Goal: Navigation & Orientation: Find specific page/section

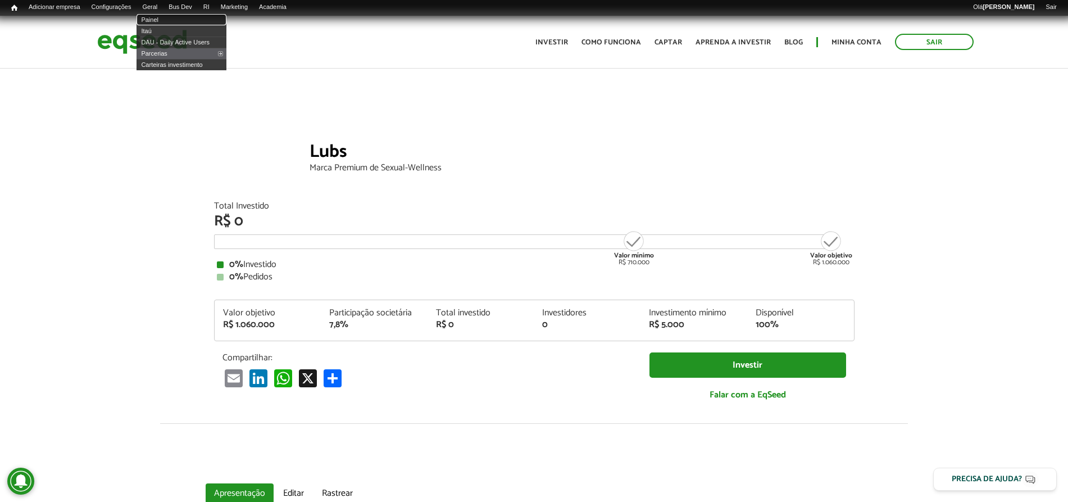
click at [166, 18] on link "Painel" at bounding box center [182, 19] width 90 height 11
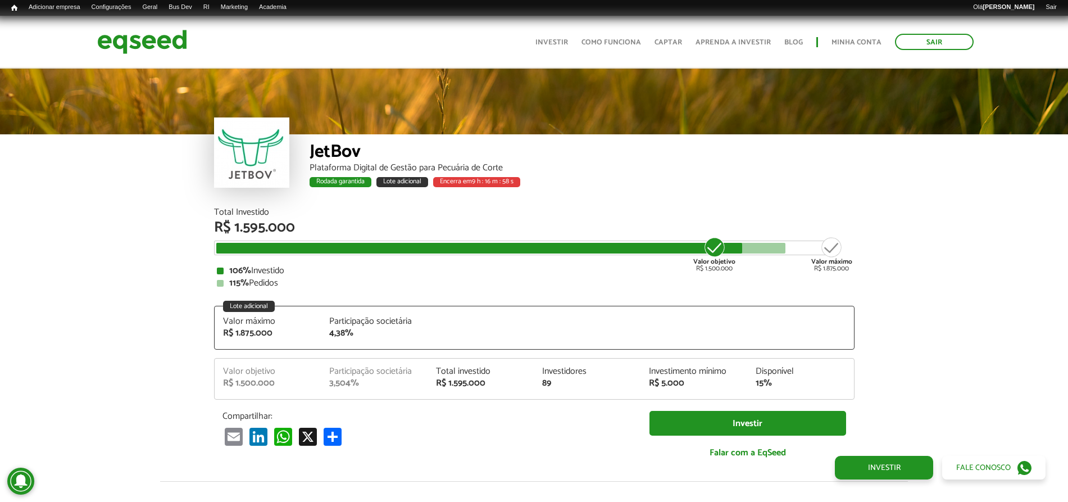
scroll to position [1354, 0]
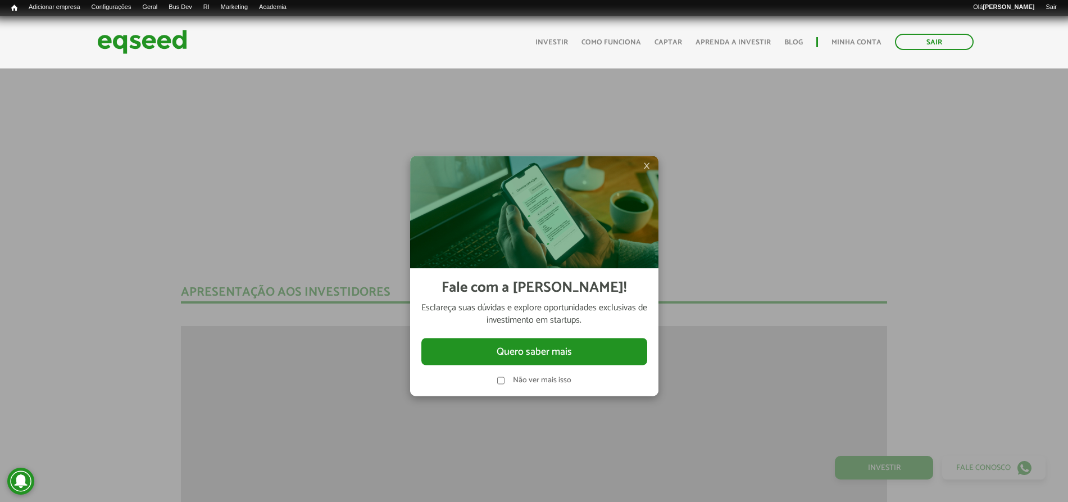
click at [646, 166] on span "×" at bounding box center [647, 165] width 7 height 13
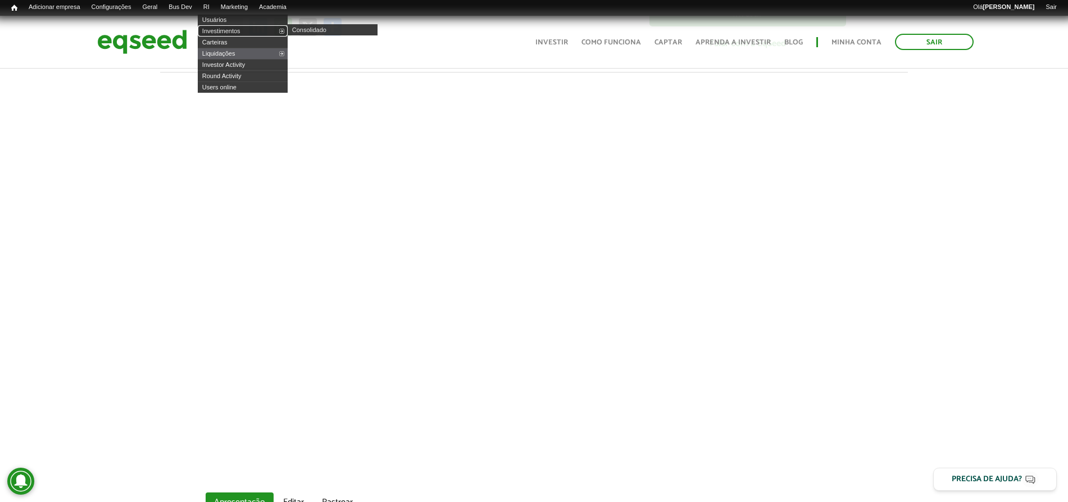
click at [215, 29] on link "Investimentos" at bounding box center [243, 30] width 90 height 11
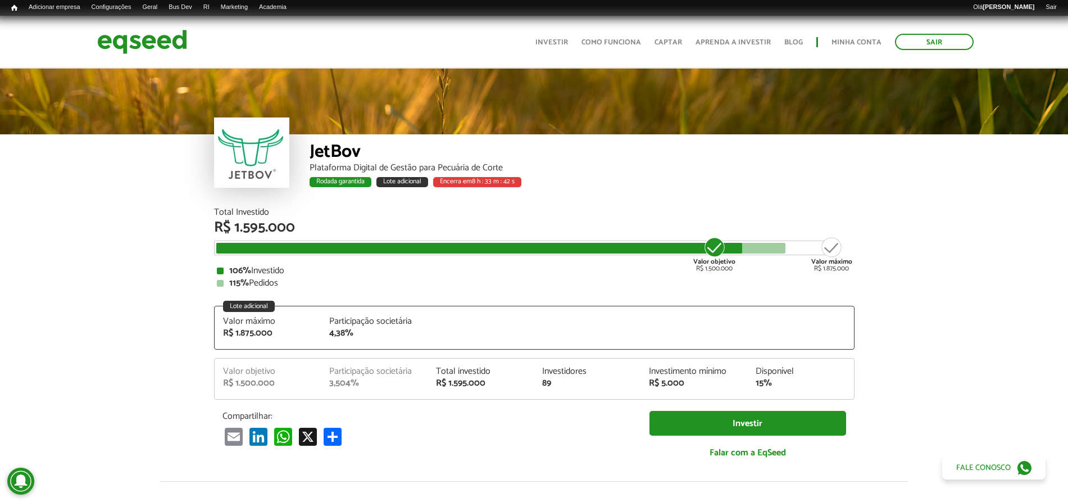
scroll to position [1354, 0]
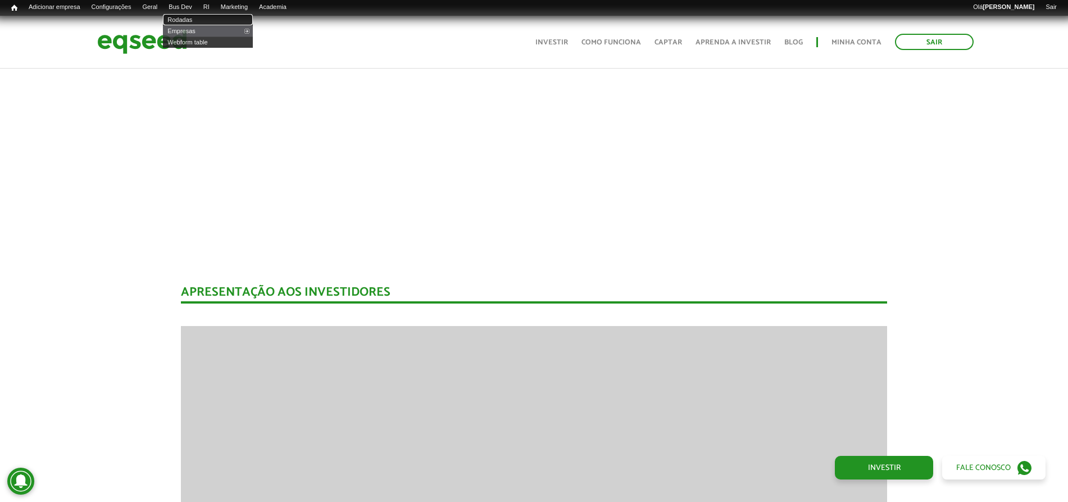
click at [196, 17] on link "Rodadas" at bounding box center [208, 19] width 90 height 11
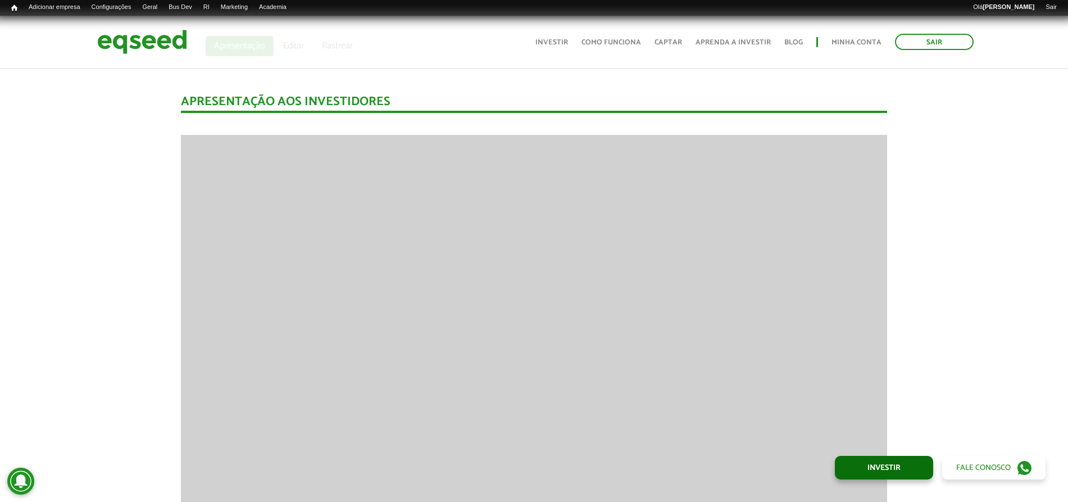
scroll to position [843, 0]
